Goal: Task Accomplishment & Management: Manage account settings

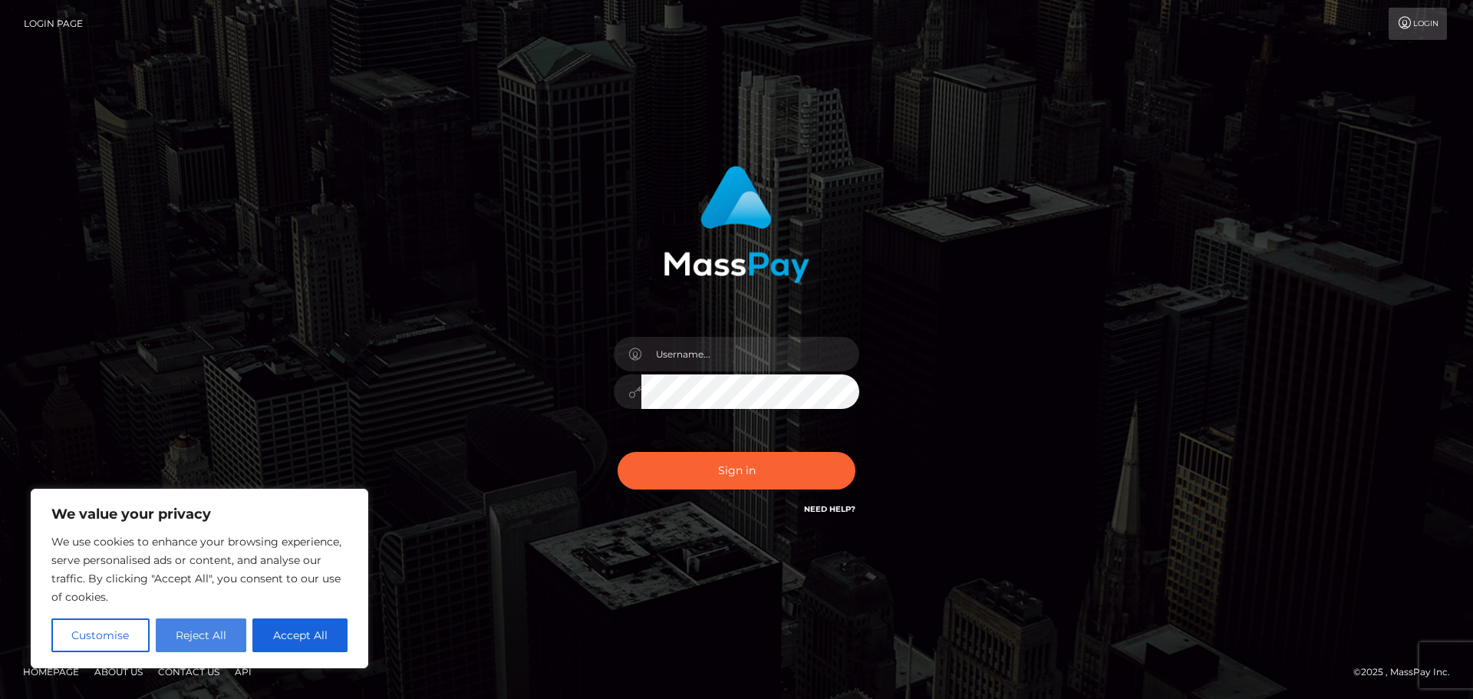
click at [204, 638] on button "Reject All" at bounding box center [201, 635] width 91 height 34
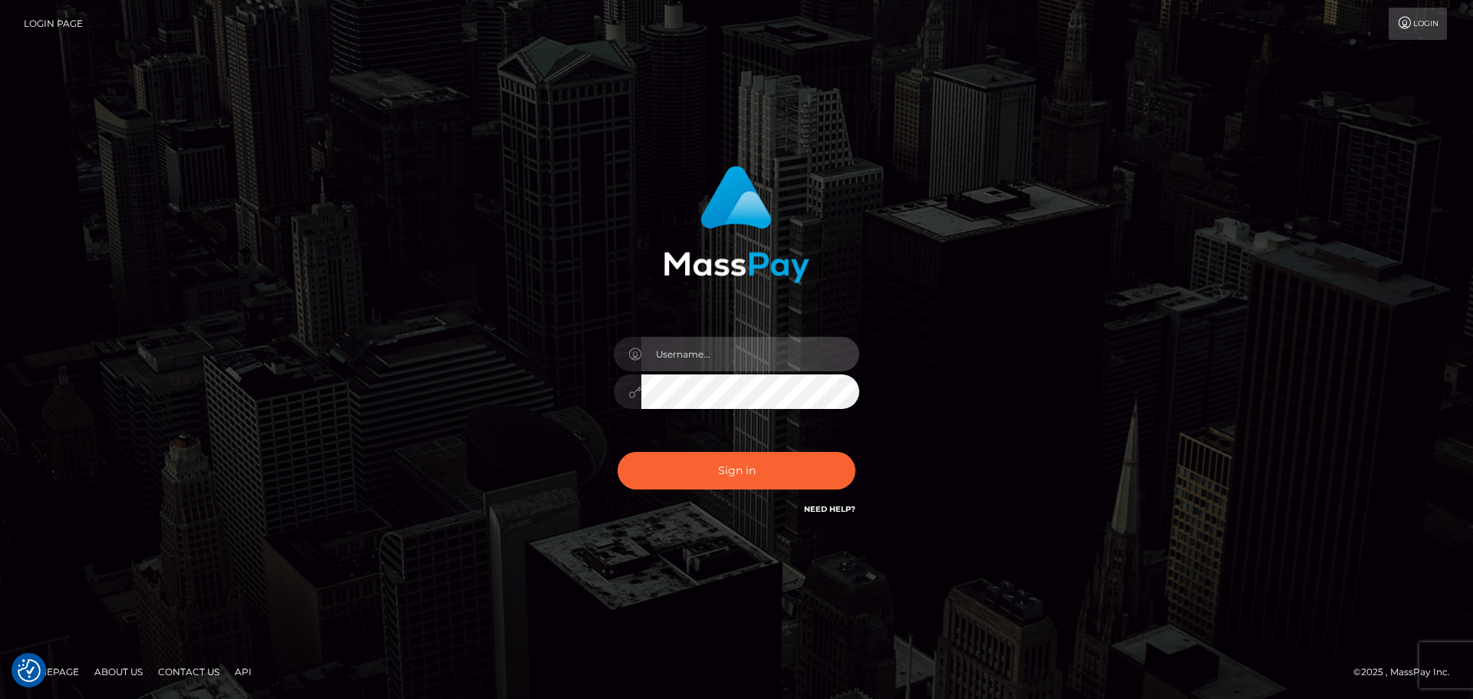
click at [702, 364] on input "text" at bounding box center [750, 354] width 218 height 35
click at [669, 347] on input "text" at bounding box center [750, 354] width 218 height 35
type input "[EMAIL_ADDRESS][DOMAIN_NAME]"
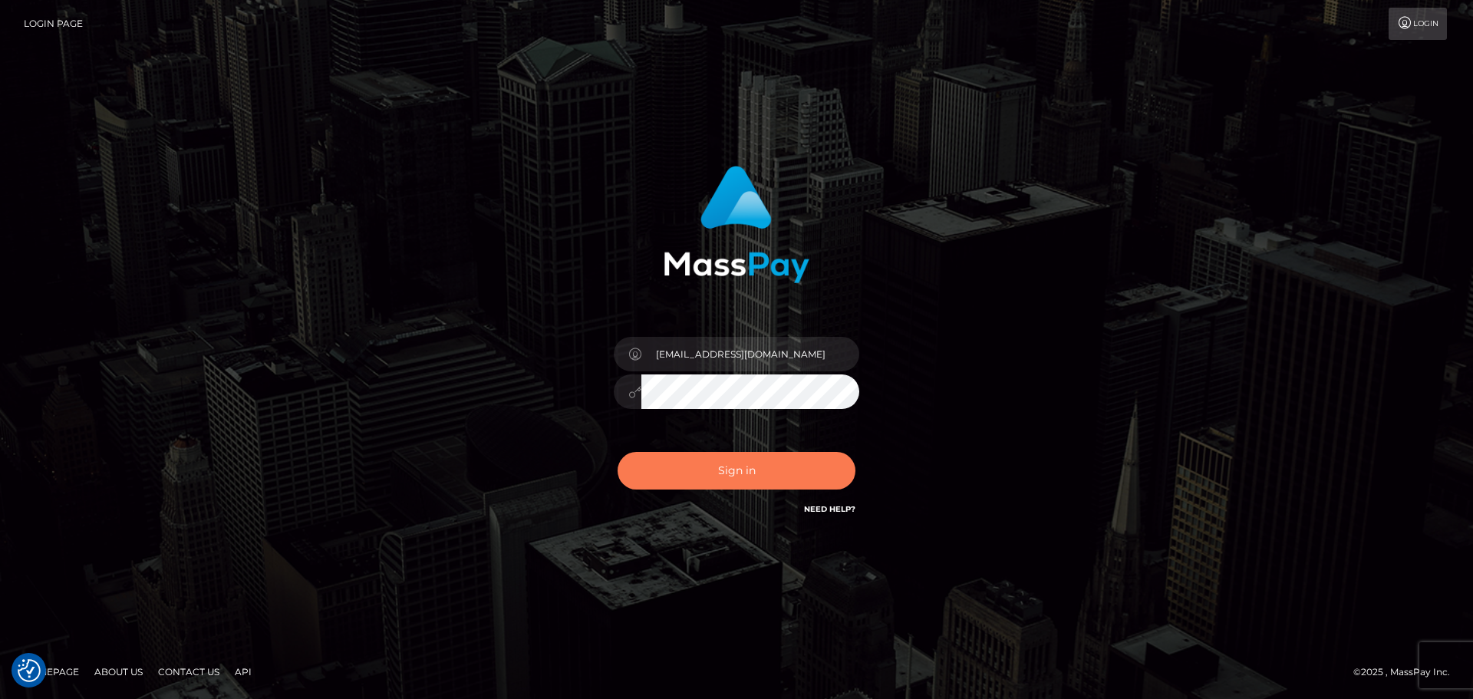
click at [763, 467] on button "Sign in" at bounding box center [737, 471] width 238 height 38
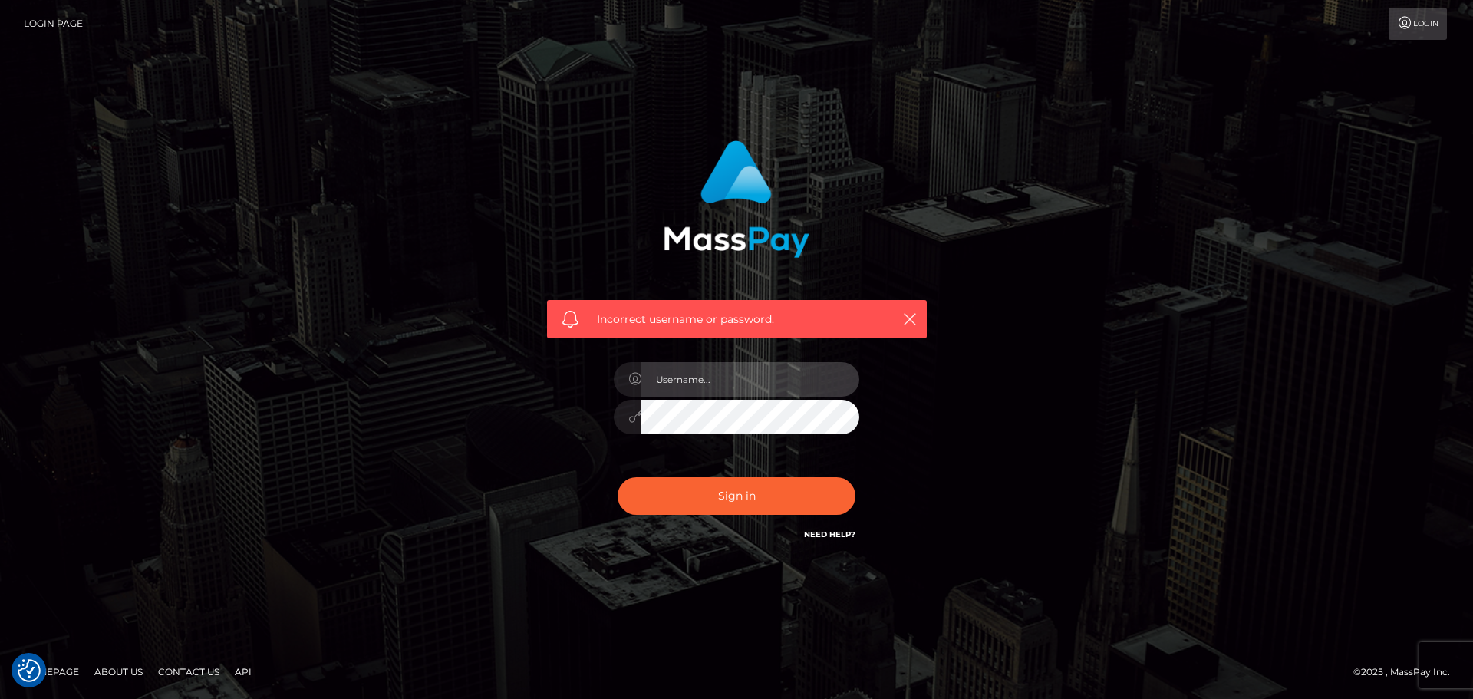
click at [713, 381] on input "text" at bounding box center [750, 379] width 218 height 35
click at [713, 380] on input "text" at bounding box center [750, 379] width 218 height 35
